Goal: Information Seeking & Learning: Find specific fact

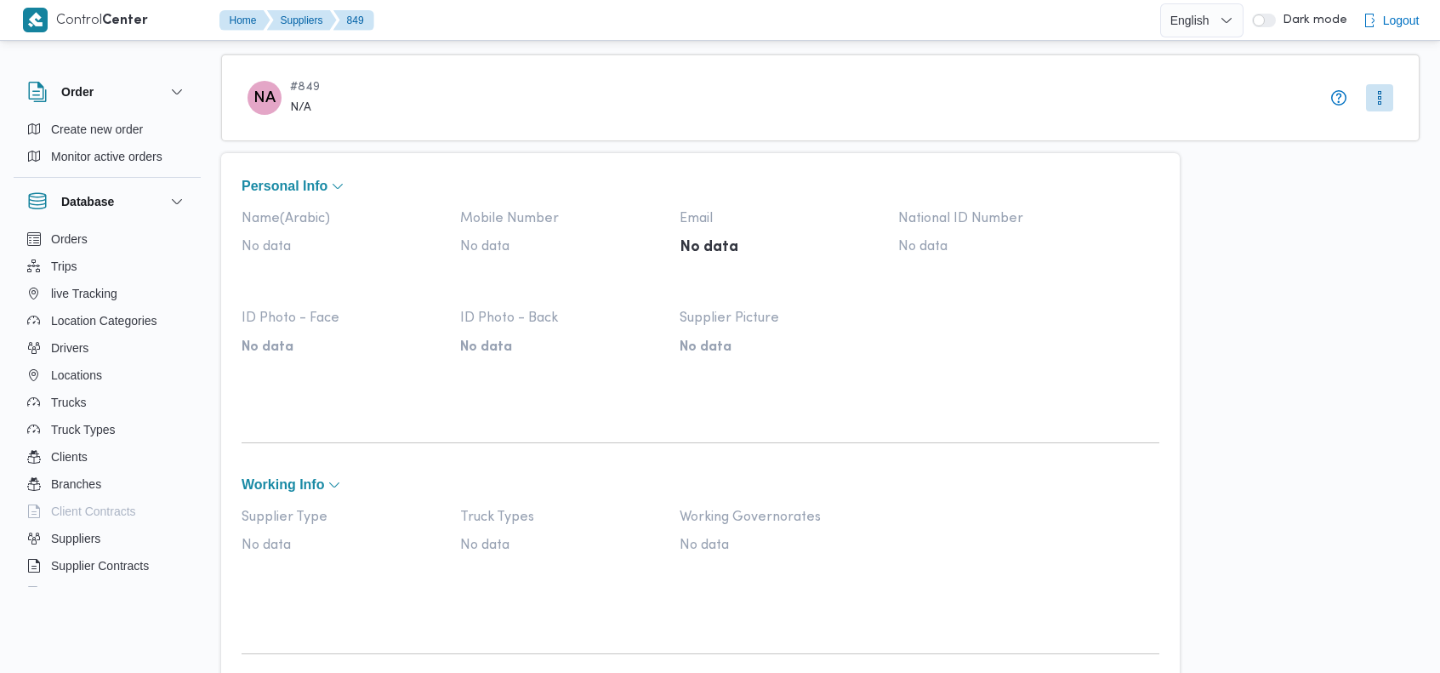
select select "8"
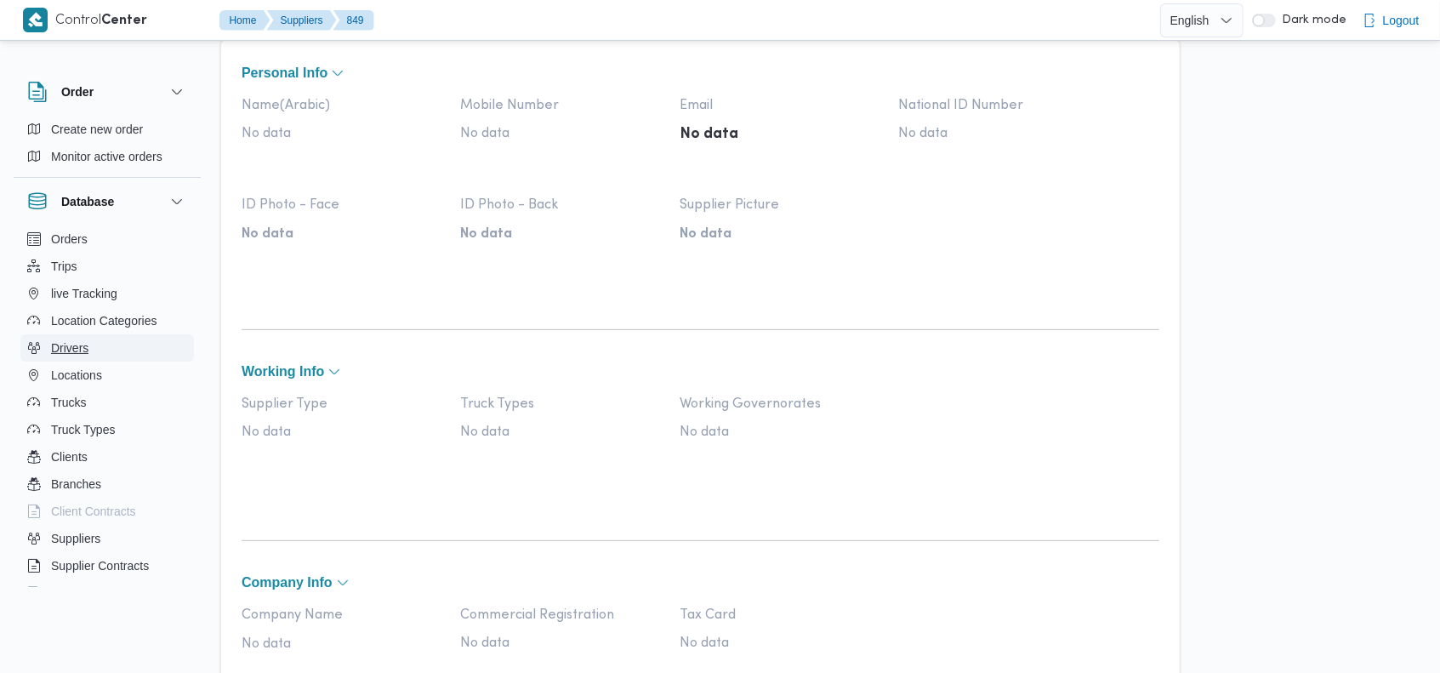
click at [108, 344] on button "Drivers" at bounding box center [107, 347] width 174 height 27
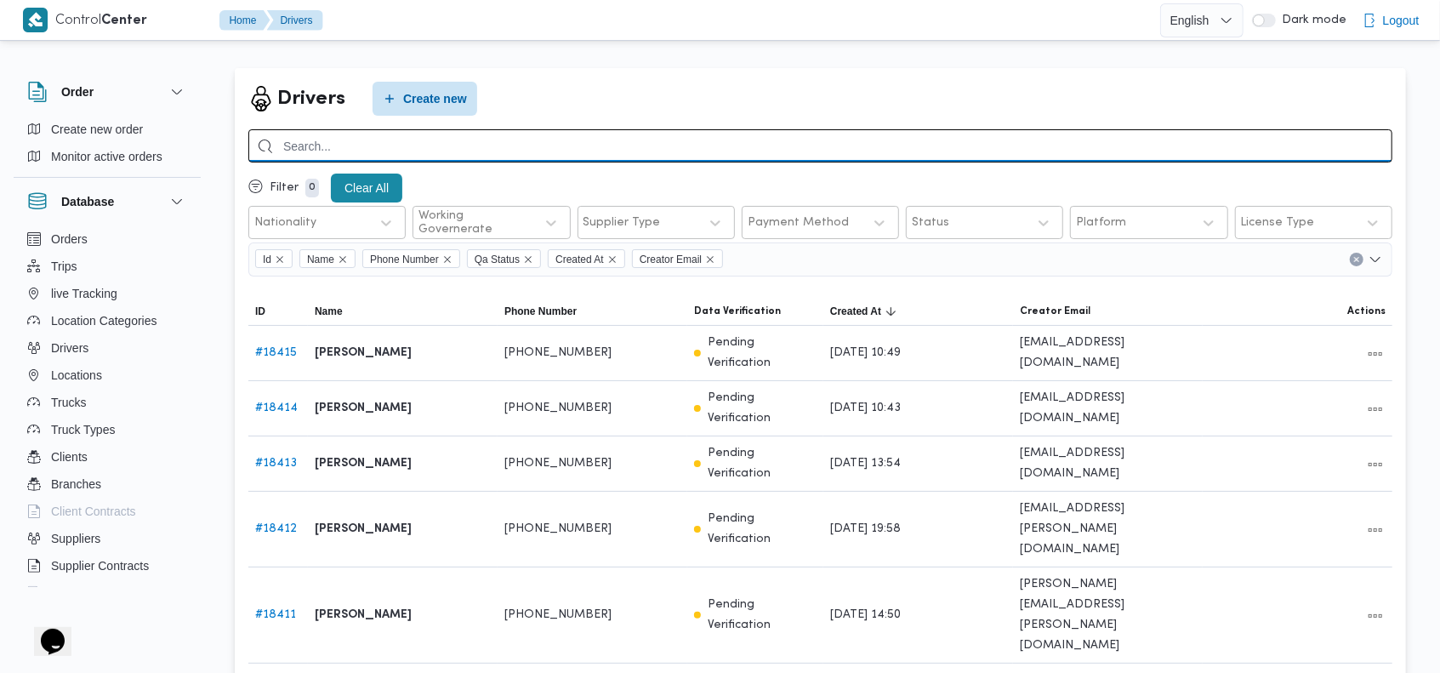
drag, startPoint x: 897, startPoint y: 458, endPoint x: 445, endPoint y: 145, distance: 550.2
click at [445, 145] on input "search" at bounding box center [820, 145] width 1144 height 33
paste input "[PHONE_NUMBER]"
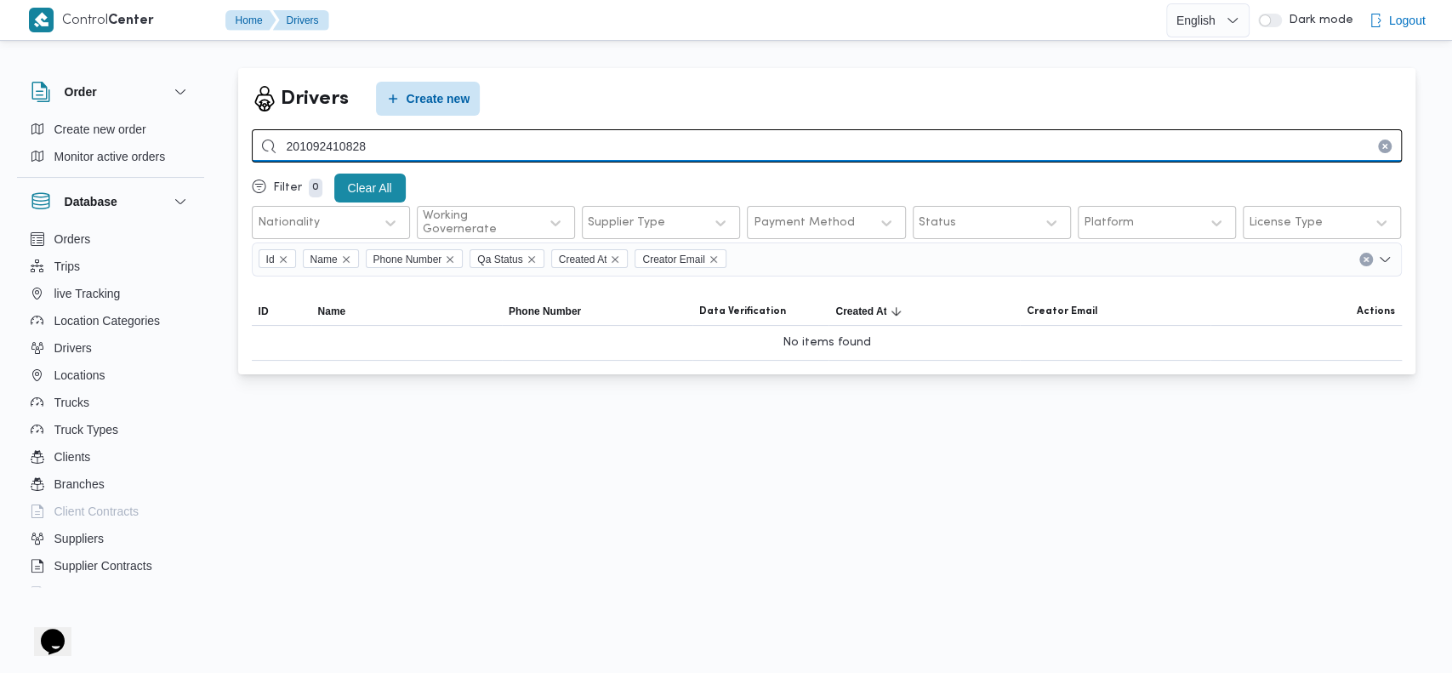
click at [583, 145] on input "201092410828" at bounding box center [827, 145] width 1150 height 33
paste input "01009404390"
type input "01009404390"
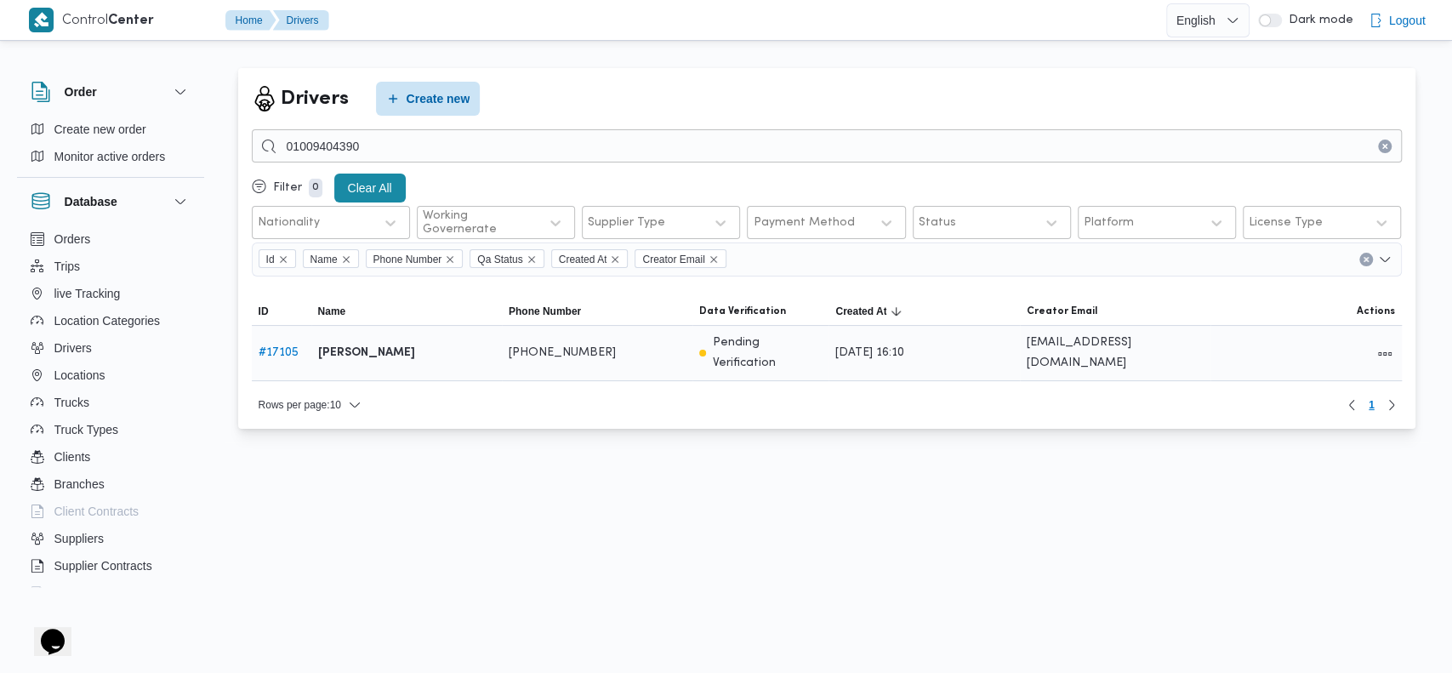
click at [281, 347] on link "# 17105" at bounding box center [279, 352] width 40 height 11
